Goal: Register for event/course

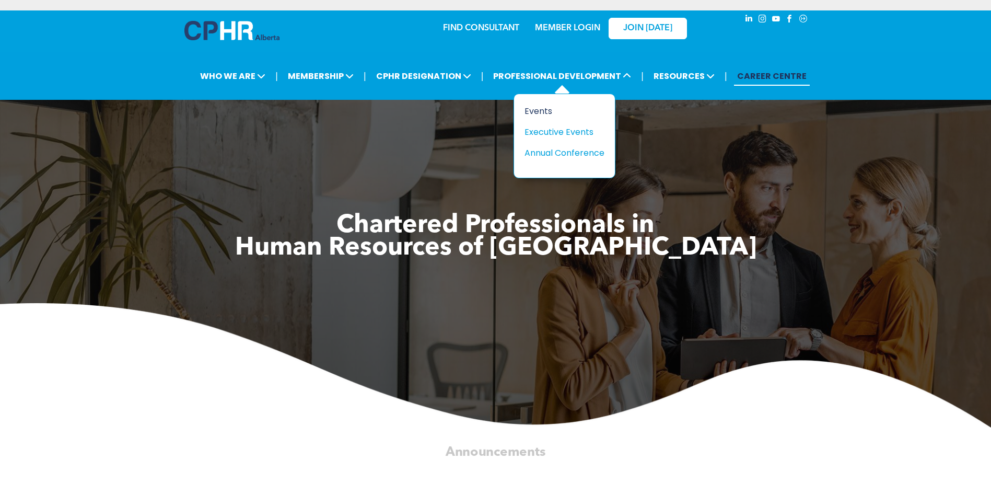
click at [545, 110] on div "Events" at bounding box center [561, 110] width 72 height 13
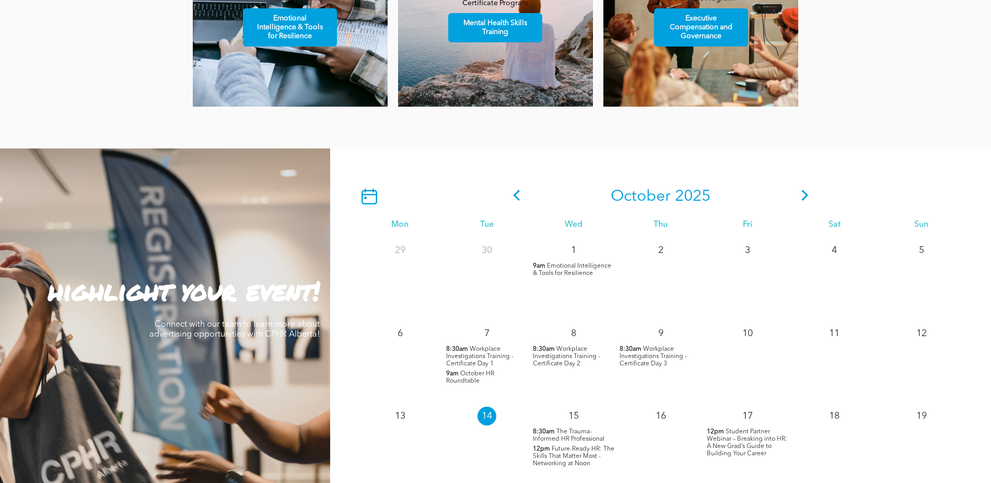
scroll to position [731, 0]
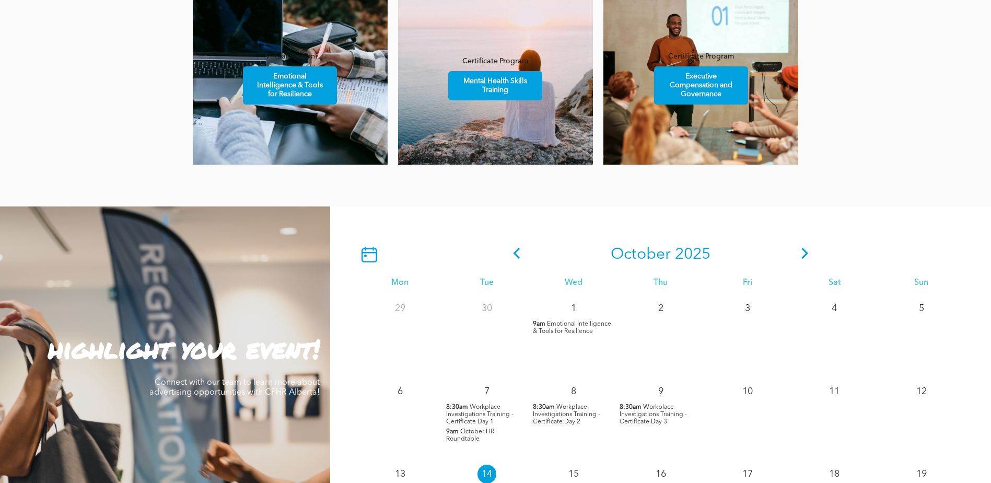
click at [806, 257] on icon at bounding box center [804, 253] width 7 height 11
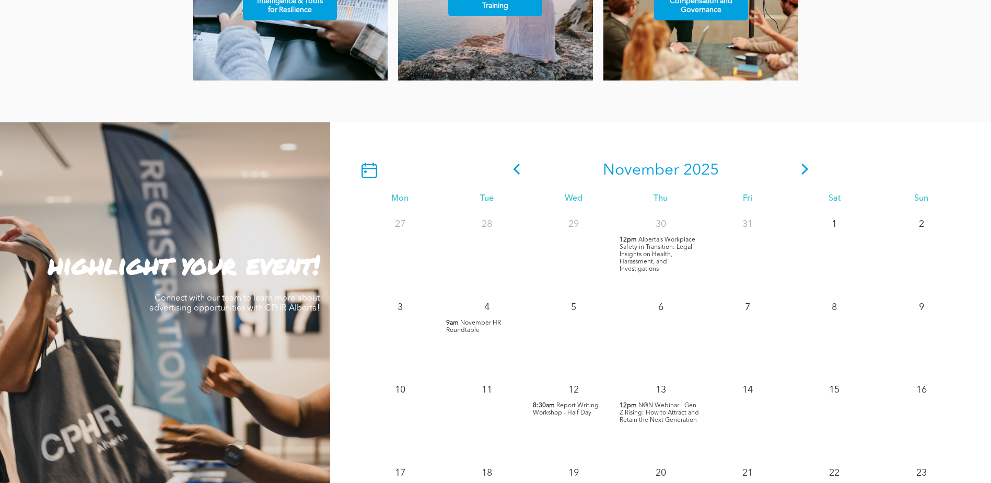
scroll to position [836, 0]
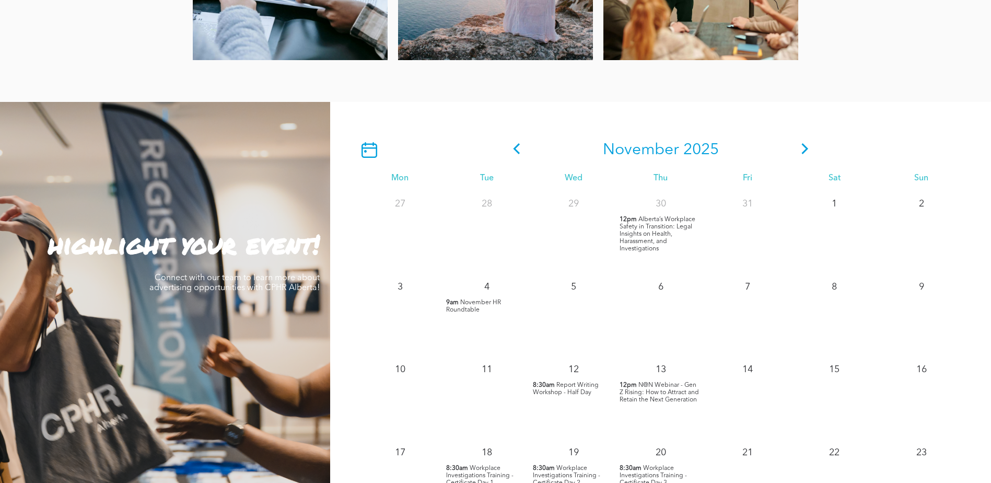
click at [661, 227] on span "Alberta’s Workplace Safety in Transition: Legal Insights on Health, Harassment,…" at bounding box center [658, 234] width 76 height 36
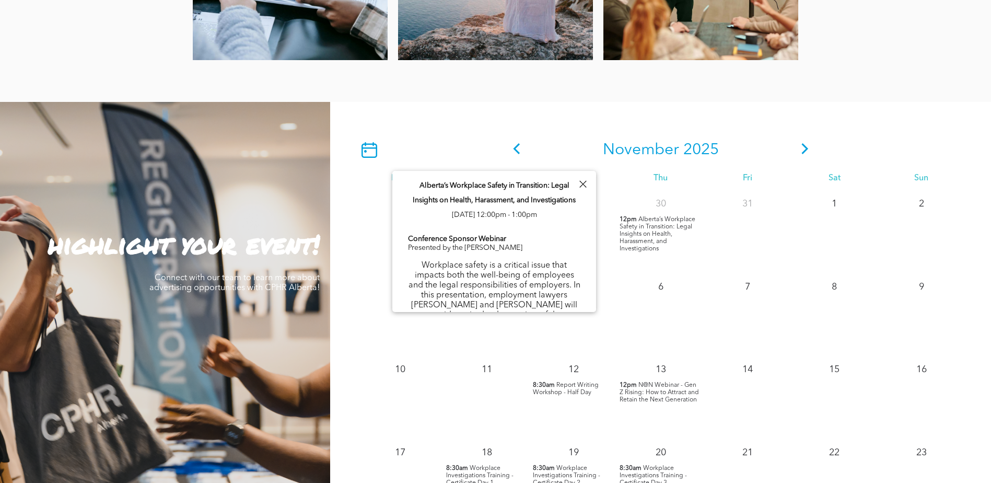
click at [728, 268] on div "31" at bounding box center [747, 231] width 87 height 83
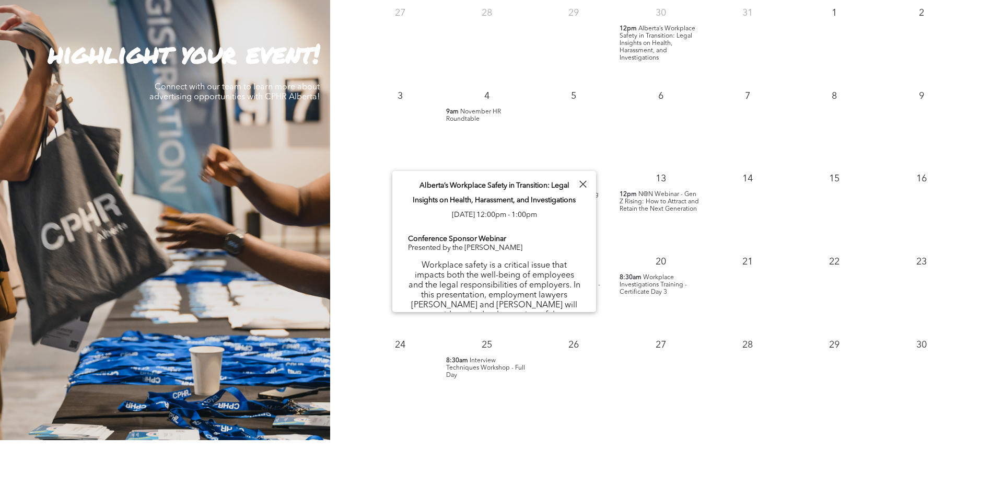
scroll to position [1045, 0]
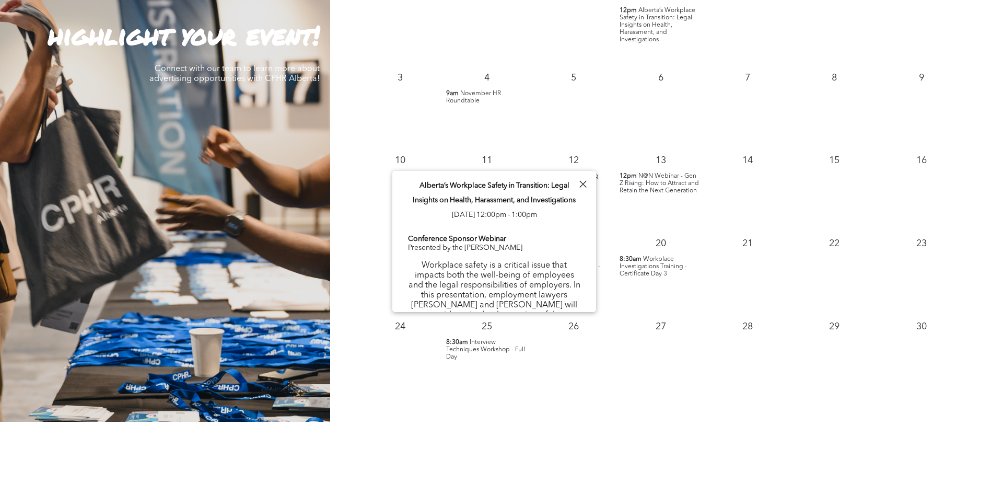
click at [633, 391] on div "27" at bounding box center [660, 354] width 87 height 83
click at [586, 179] on div at bounding box center [583, 184] width 14 height 14
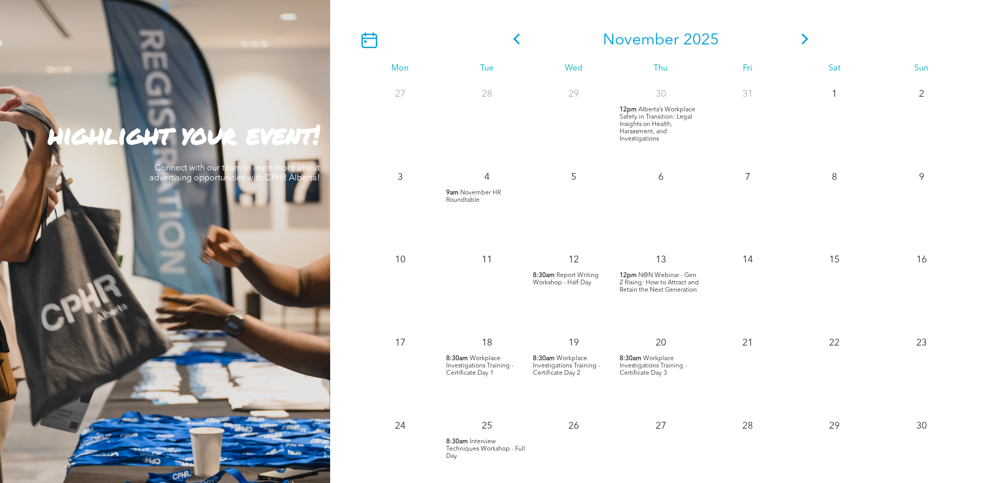
scroll to position [836, 0]
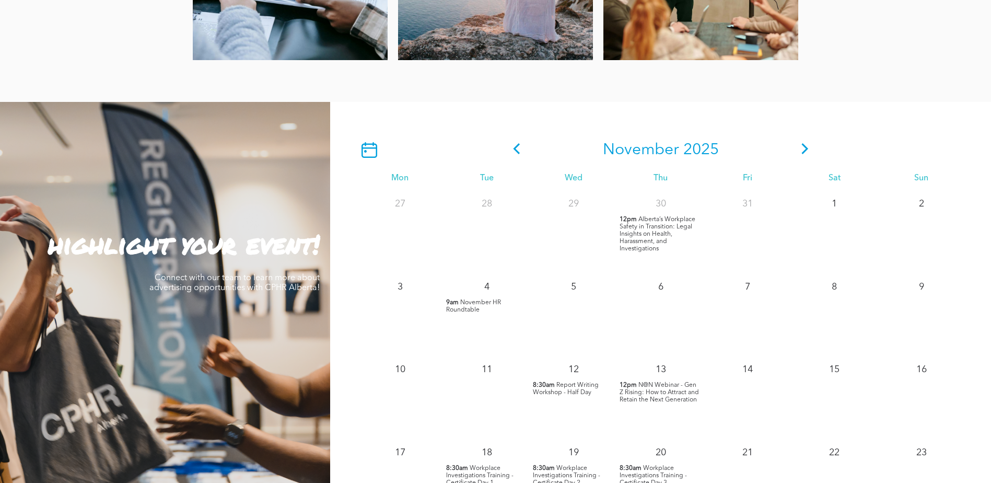
click at [807, 149] on icon at bounding box center [804, 148] width 7 height 11
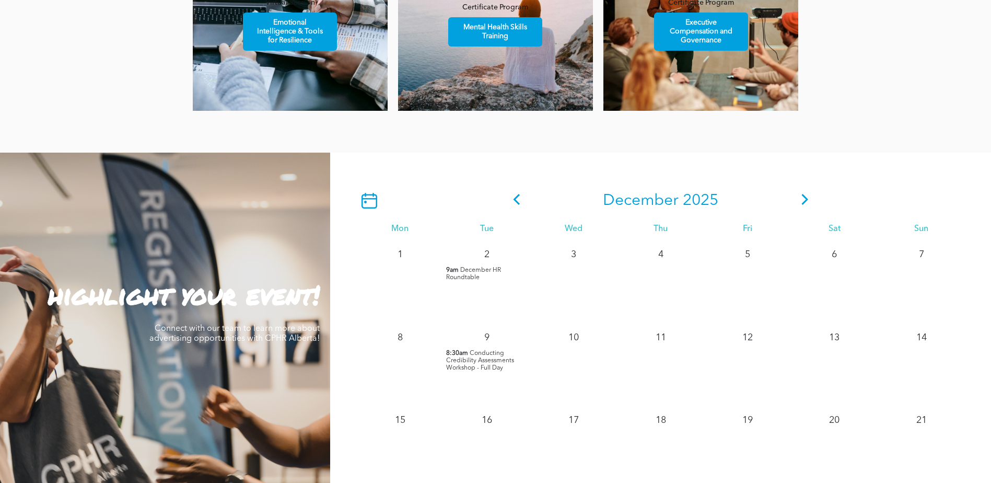
scroll to position [731, 0]
